Goal: Entertainment & Leisure: Browse casually

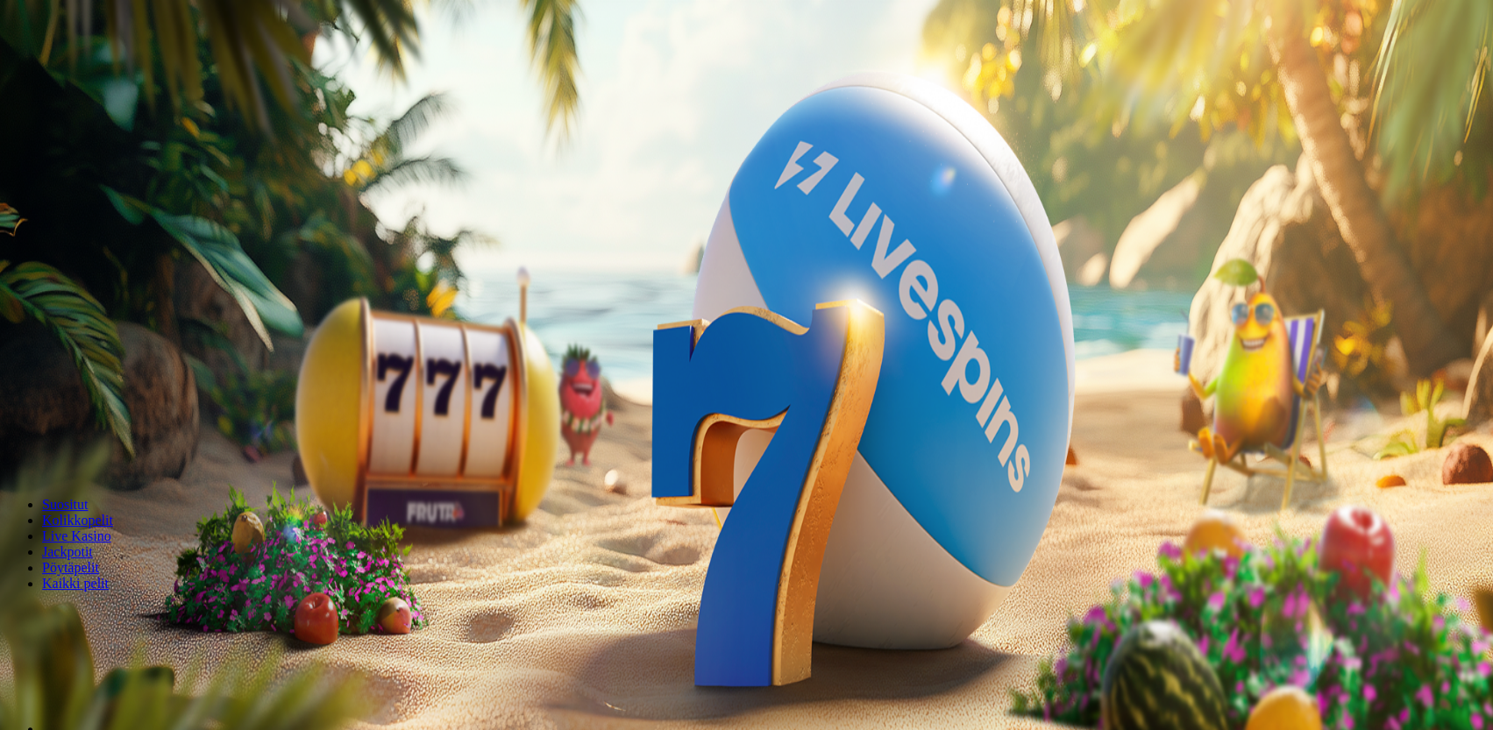
drag, startPoint x: 1391, startPoint y: 679, endPoint x: 1377, endPoint y: 669, distance: 17.5
click at [113, 70] on span "Kirjaudu" at bounding box center [121, 63] width 43 height 13
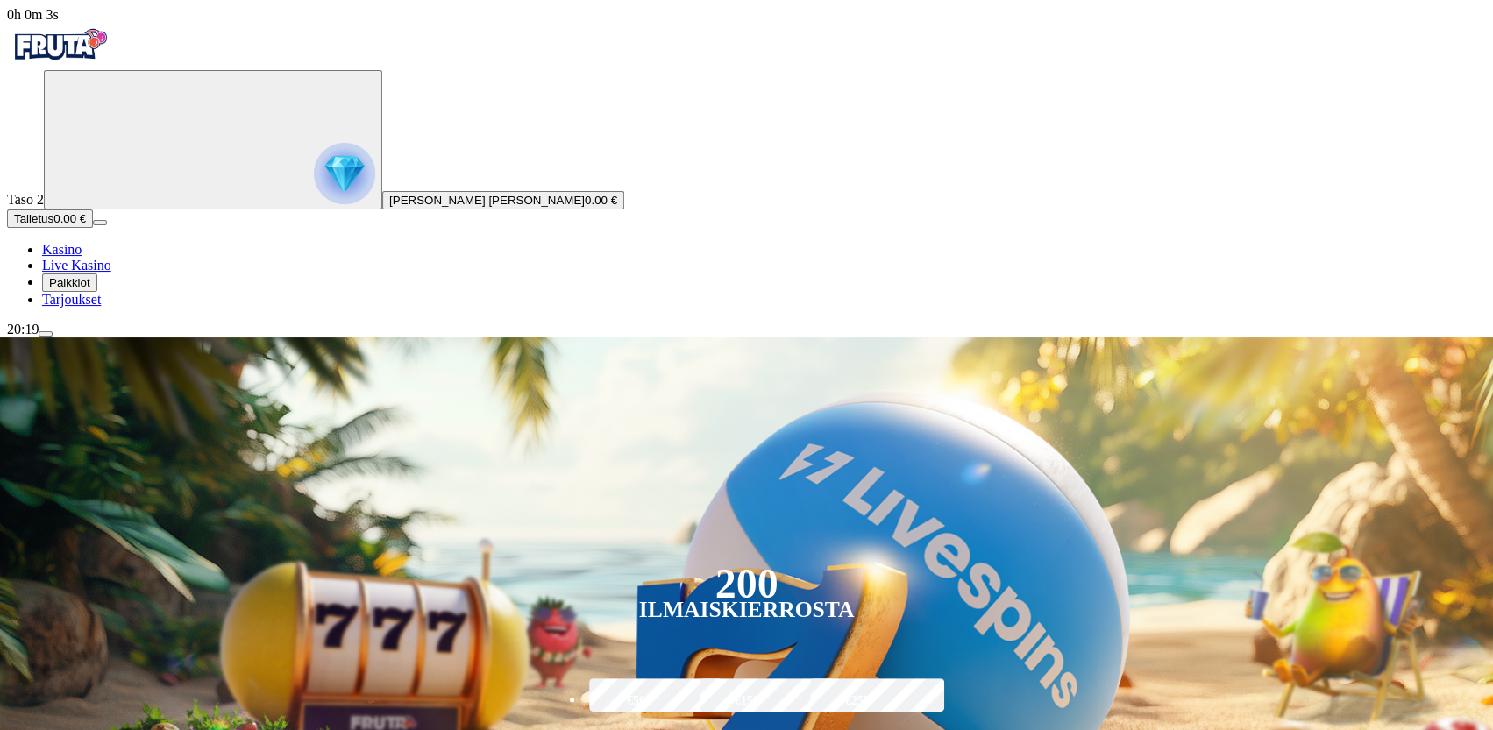
click at [314, 197] on img "Primary" at bounding box center [344, 173] width 61 height 61
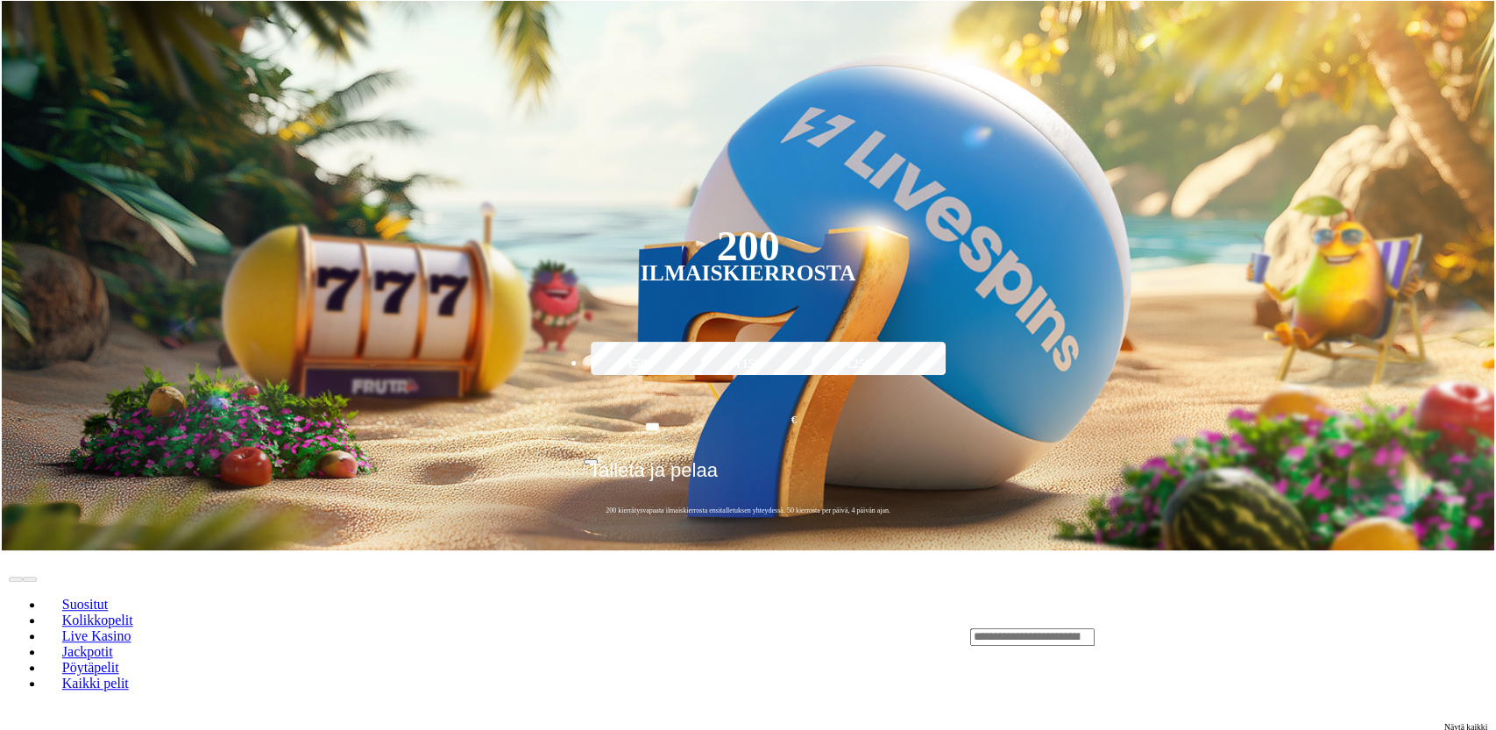
scroll to position [942, 0]
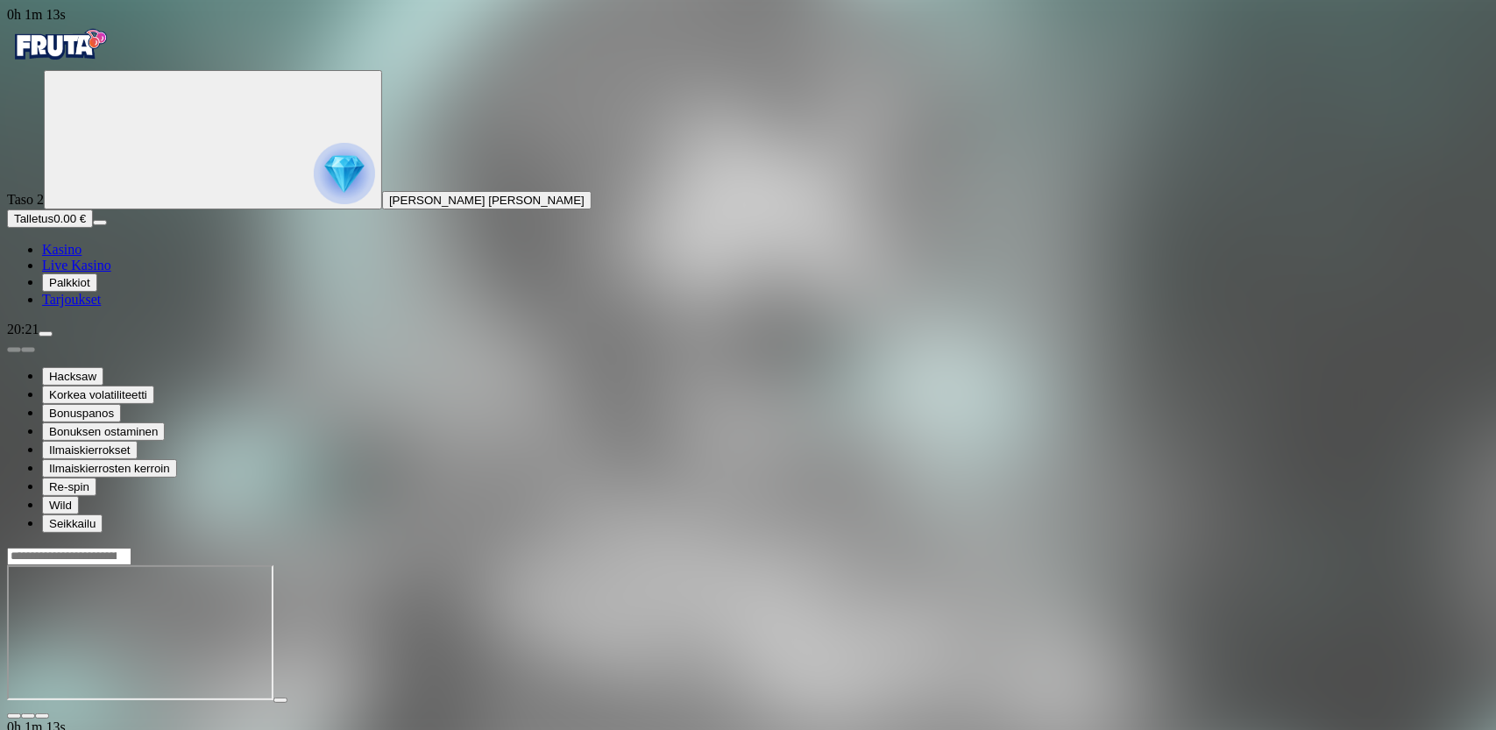
click at [82, 257] on span "Kasino" at bounding box center [61, 249] width 39 height 15
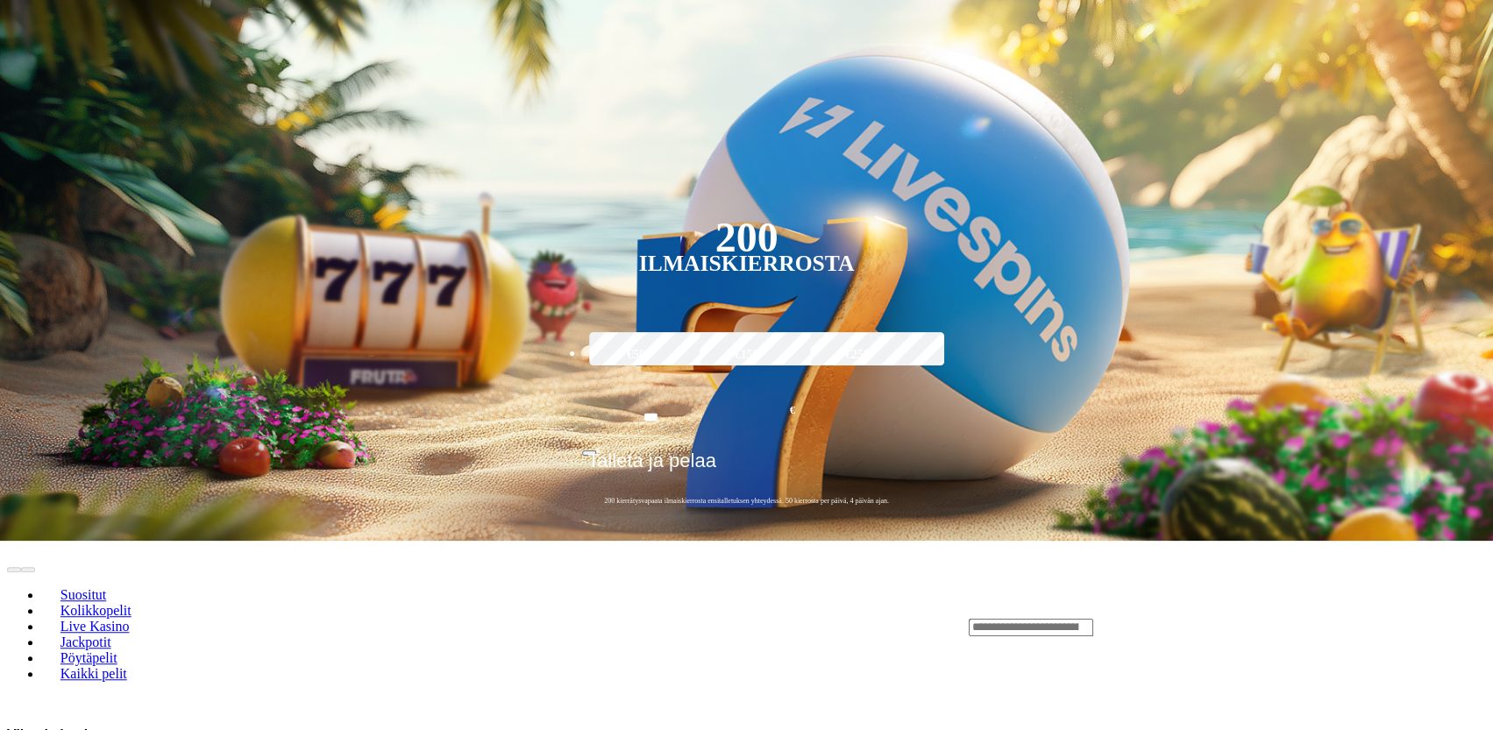
scroll to position [526, 0]
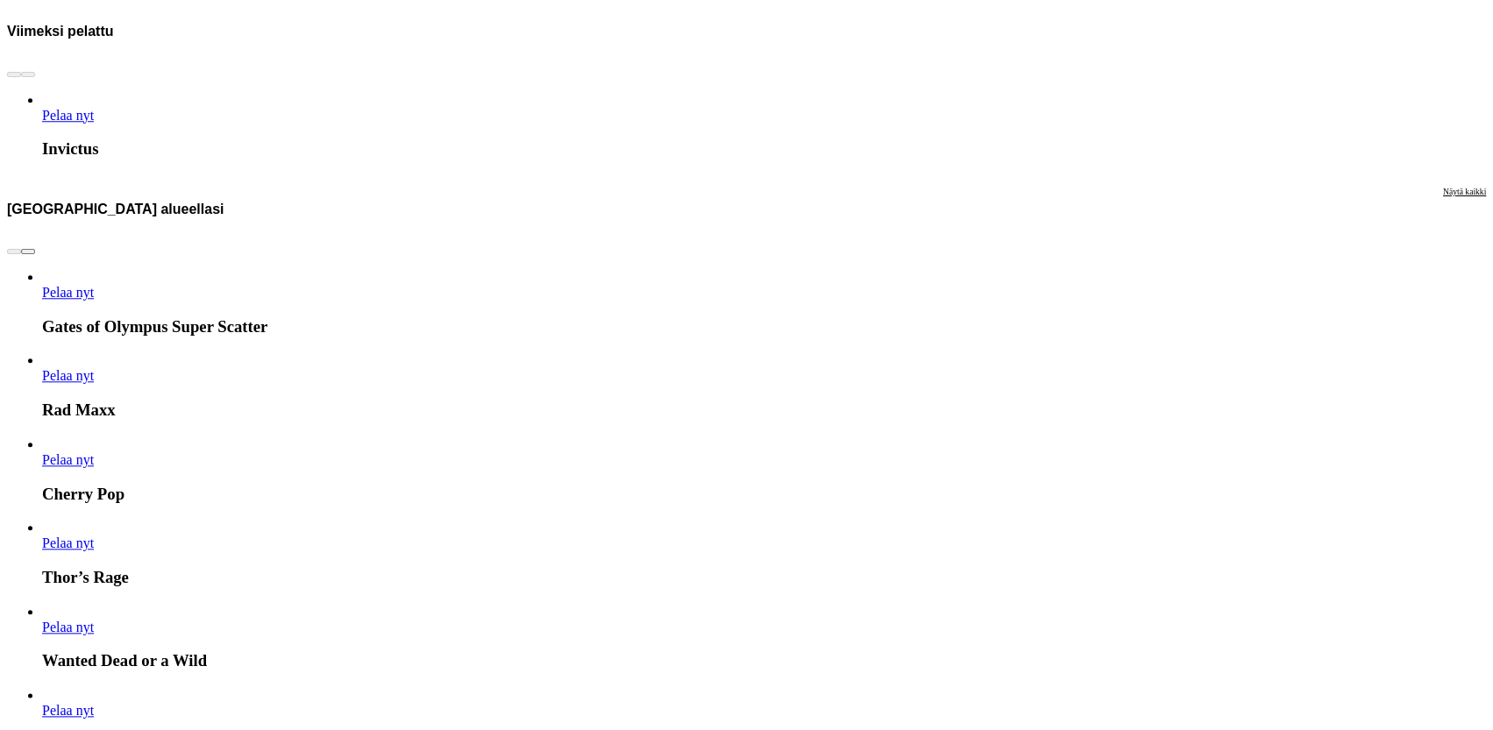
scroll to position [1052, 0]
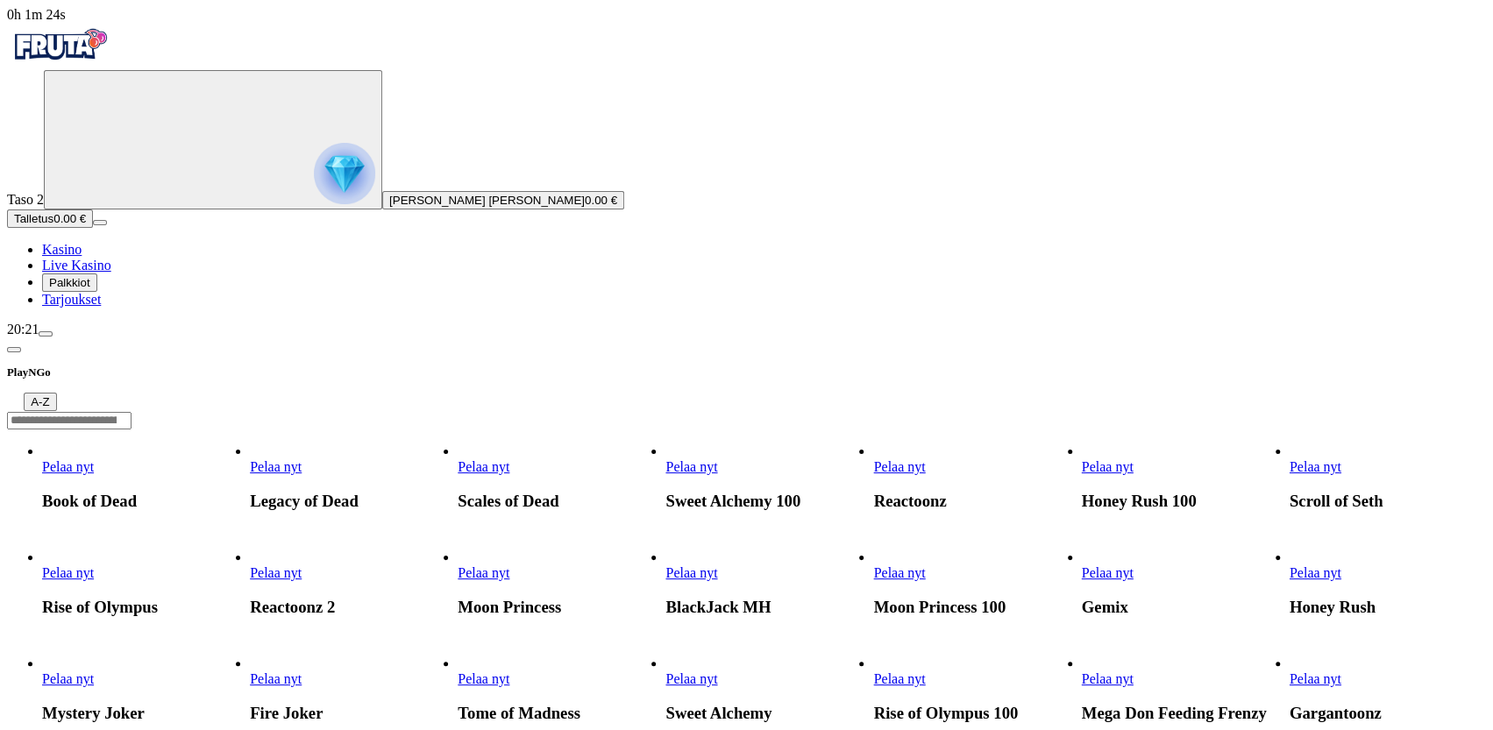
click at [94, 459] on span "Pelaa nyt" at bounding box center [68, 466] width 52 height 15
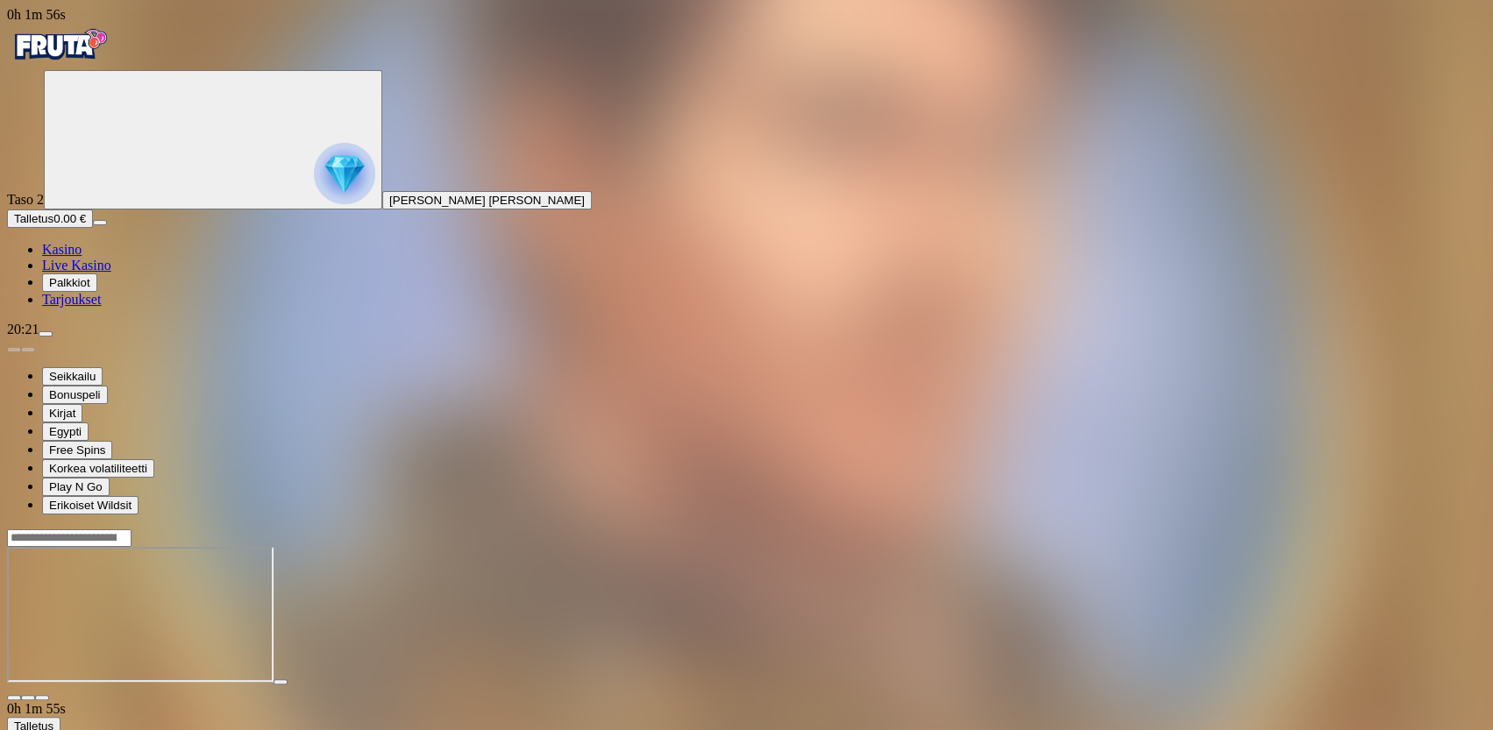
click at [14, 698] on span "close icon" at bounding box center [14, 698] width 0 height 0
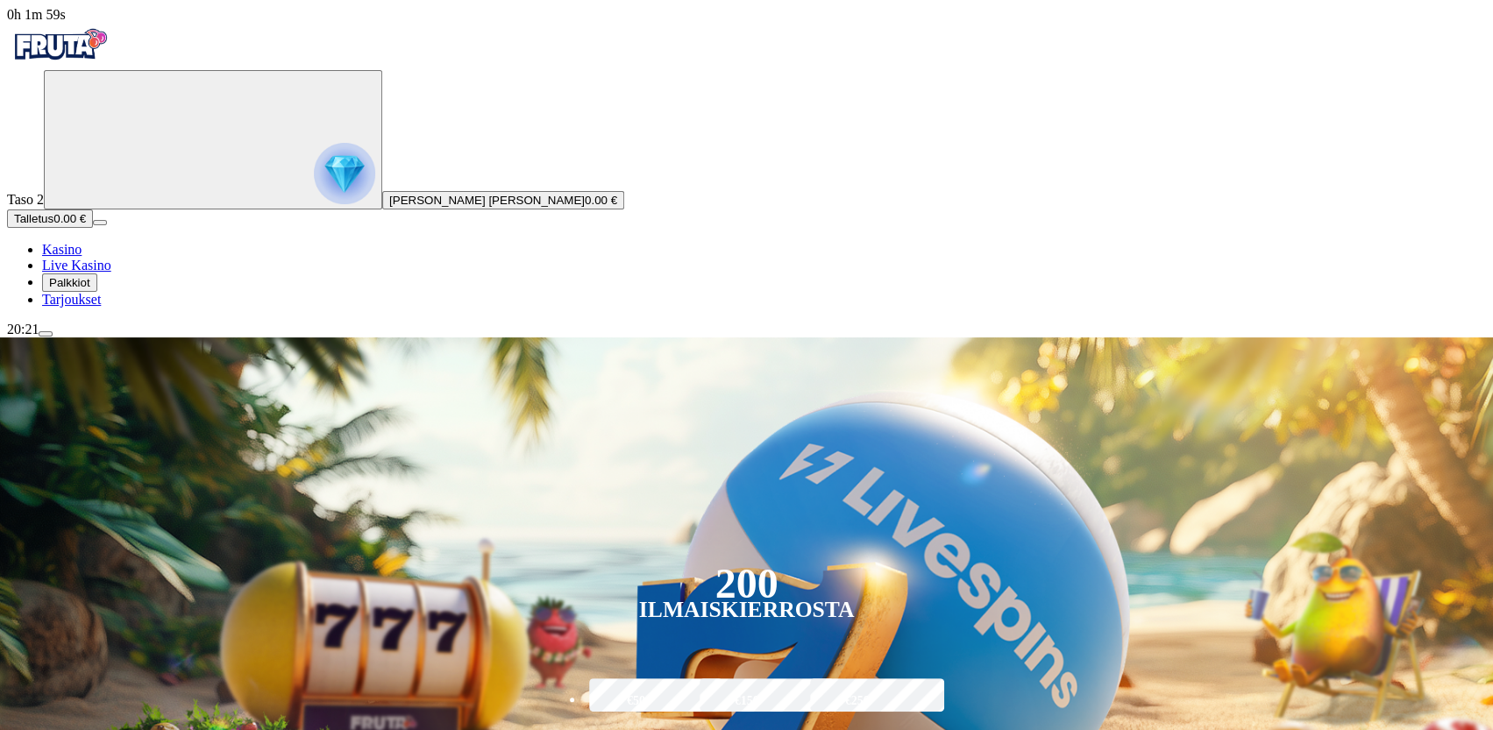
click at [83, 289] on span "Palkkiot" at bounding box center [69, 282] width 41 height 13
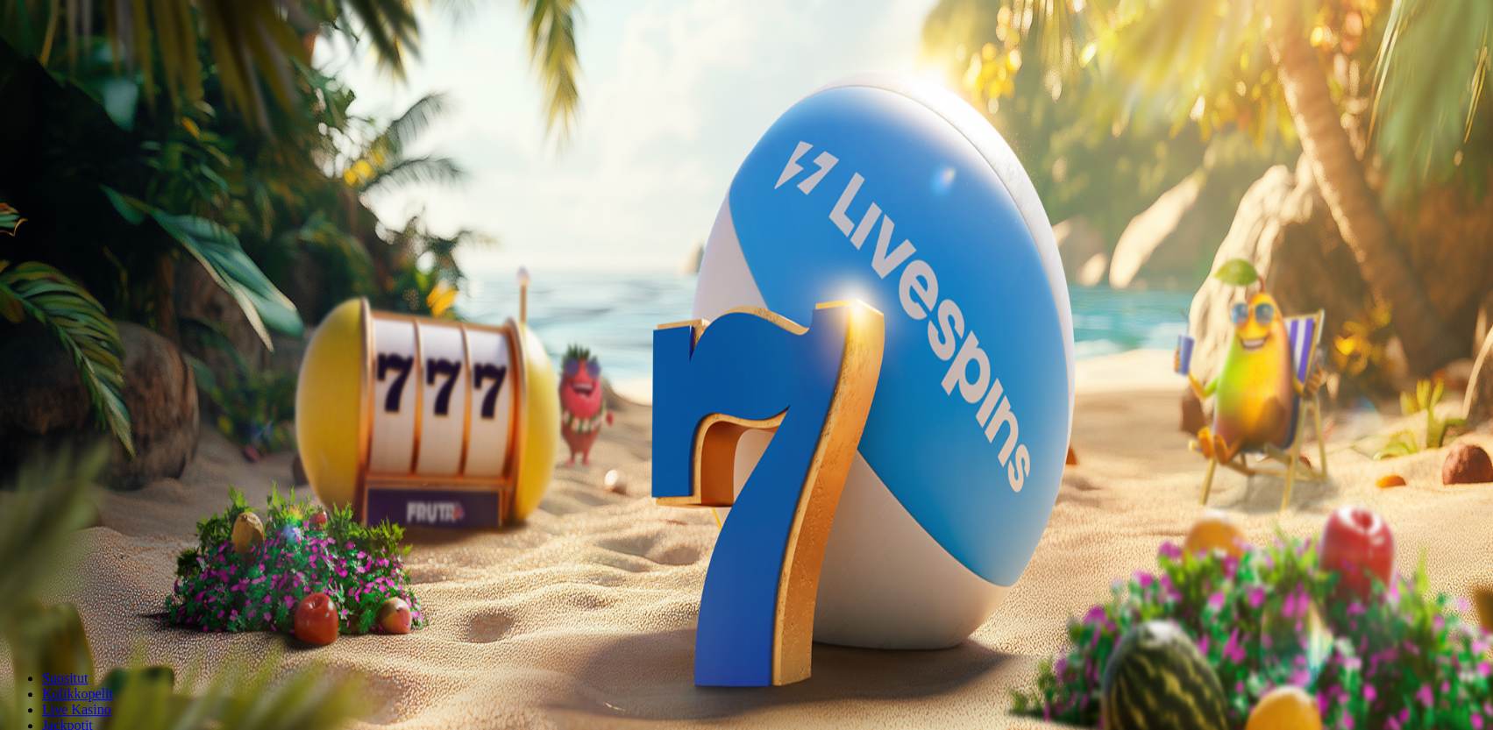
click at [314, 204] on img "Primary" at bounding box center [344, 173] width 61 height 61
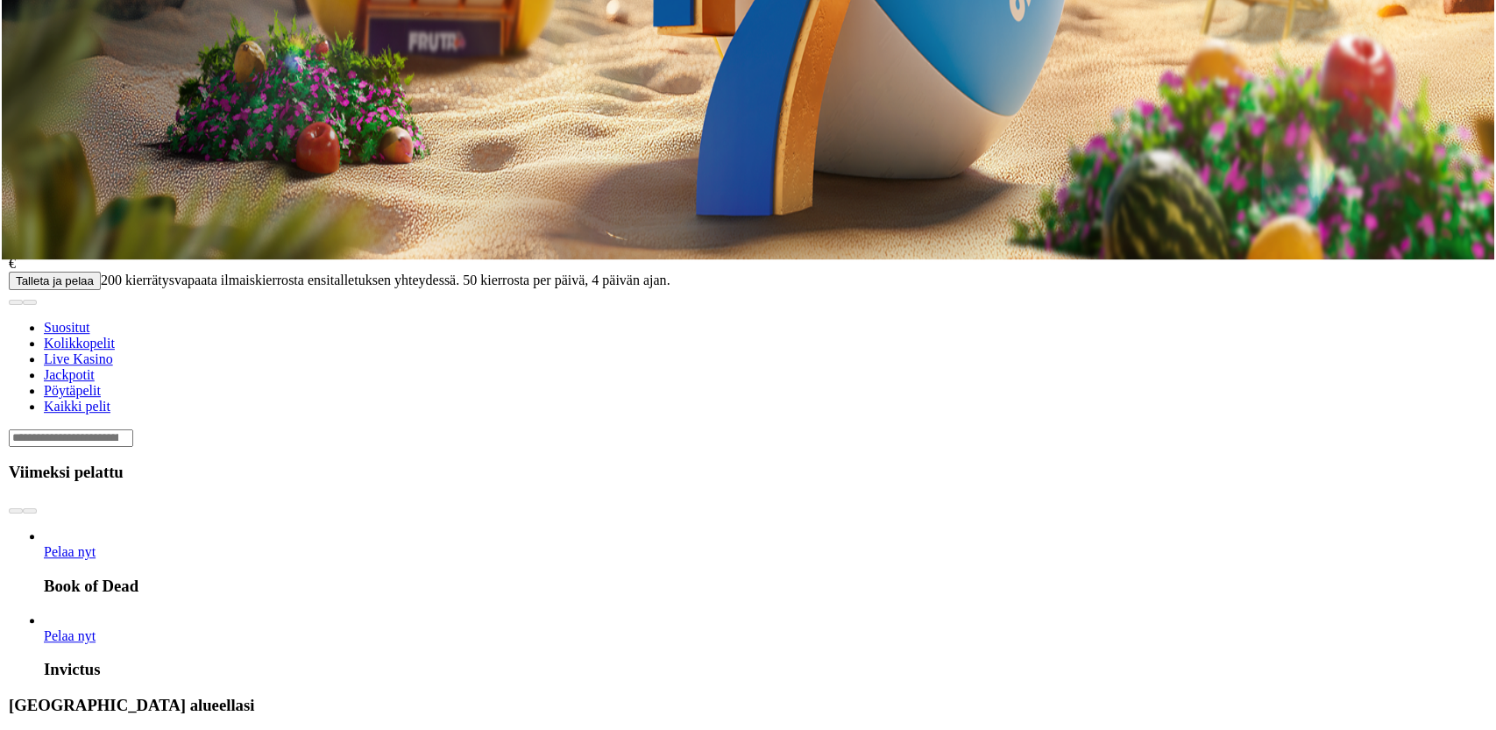
scroll to position [942, 0]
